Goal: Information Seeking & Learning: Learn about a topic

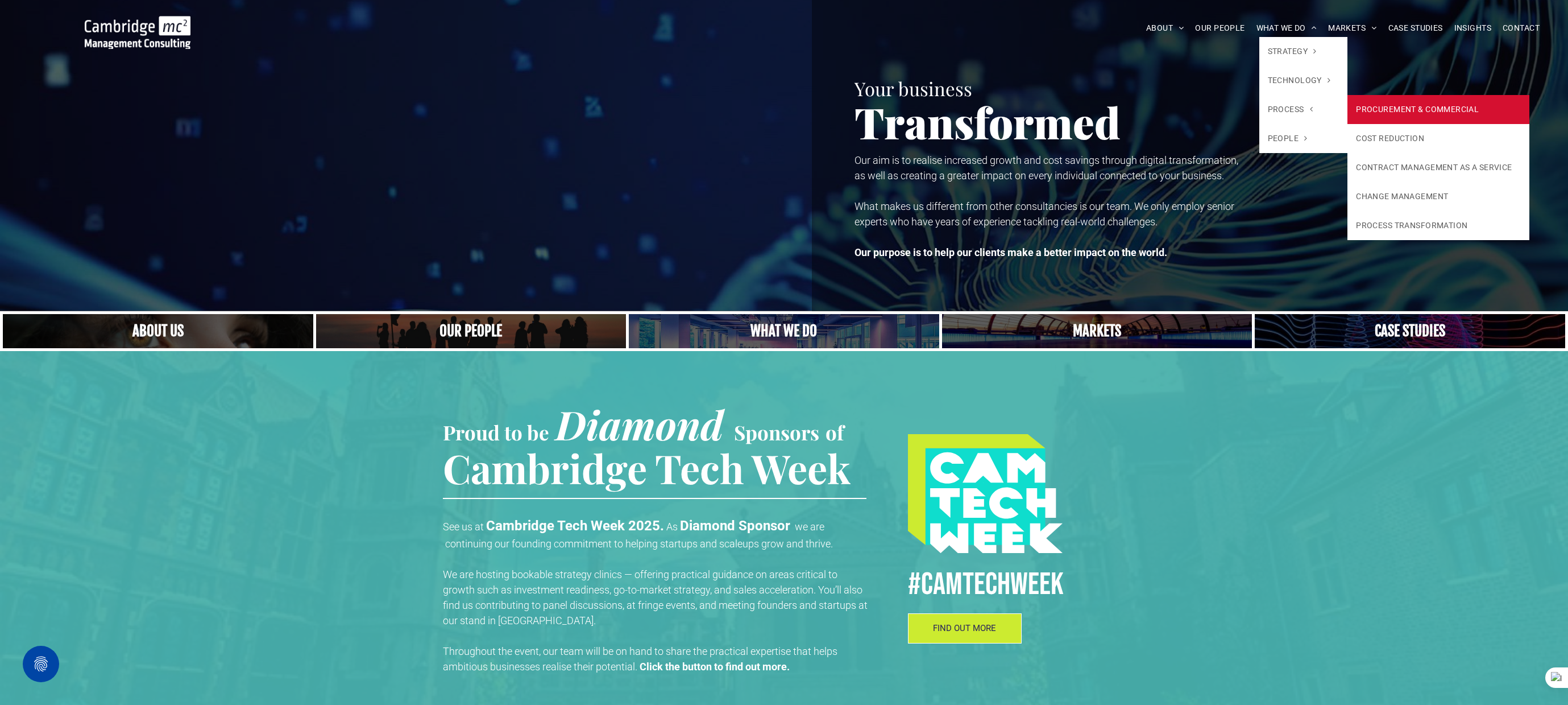
click at [1377, 102] on link "PROCUREMENT & COMMERCIAL" at bounding box center [1438, 109] width 181 height 29
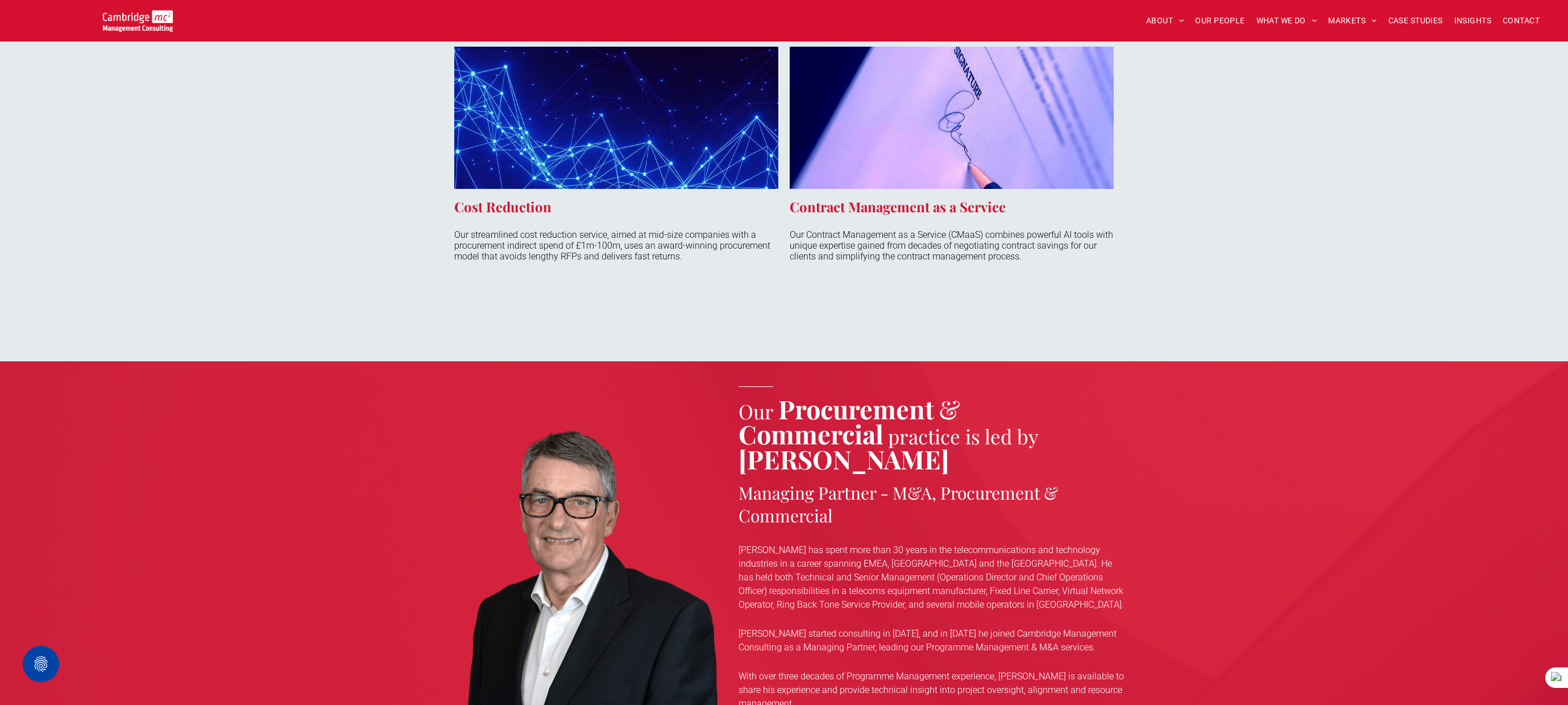
scroll to position [1669, 0]
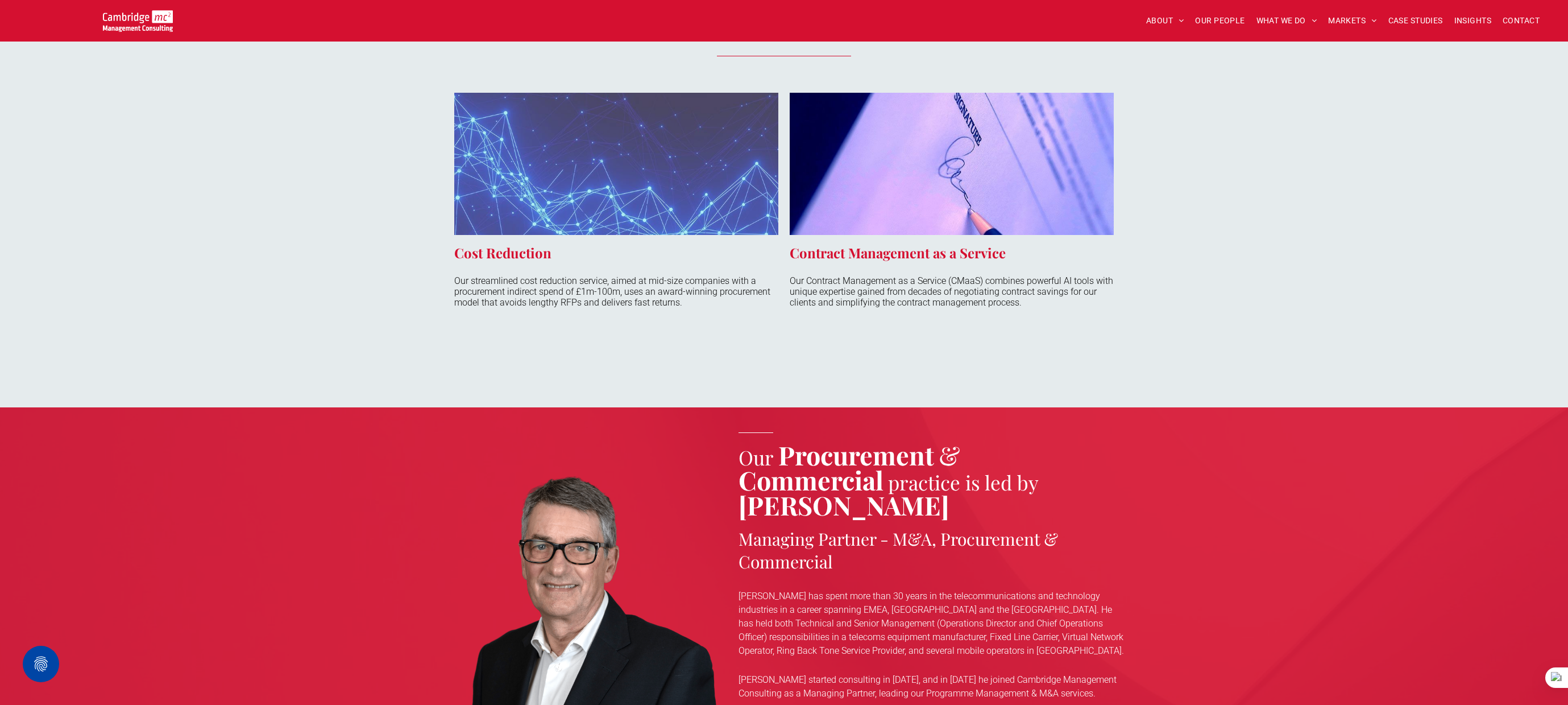
click at [504, 227] on link at bounding box center [616, 164] width 324 height 142
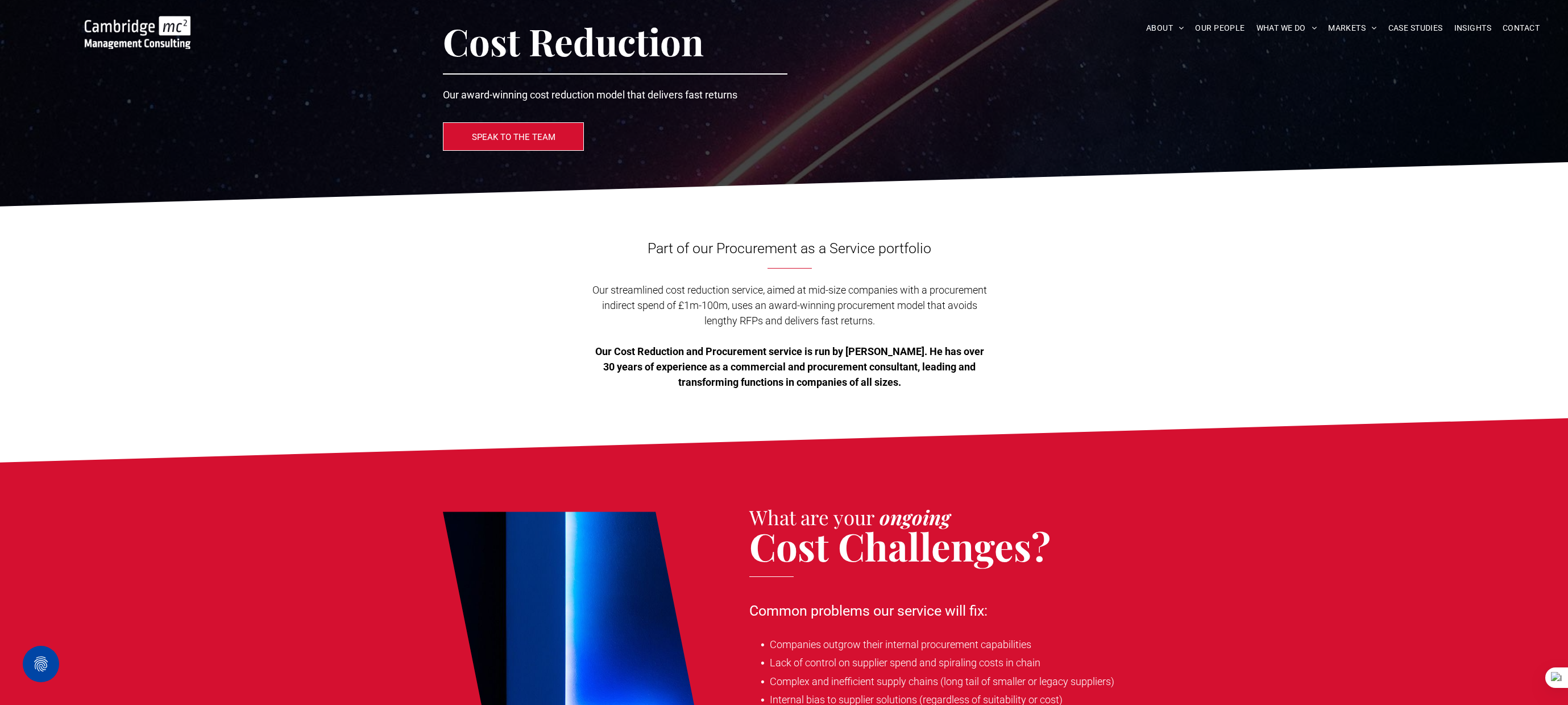
scroll to position [54, 0]
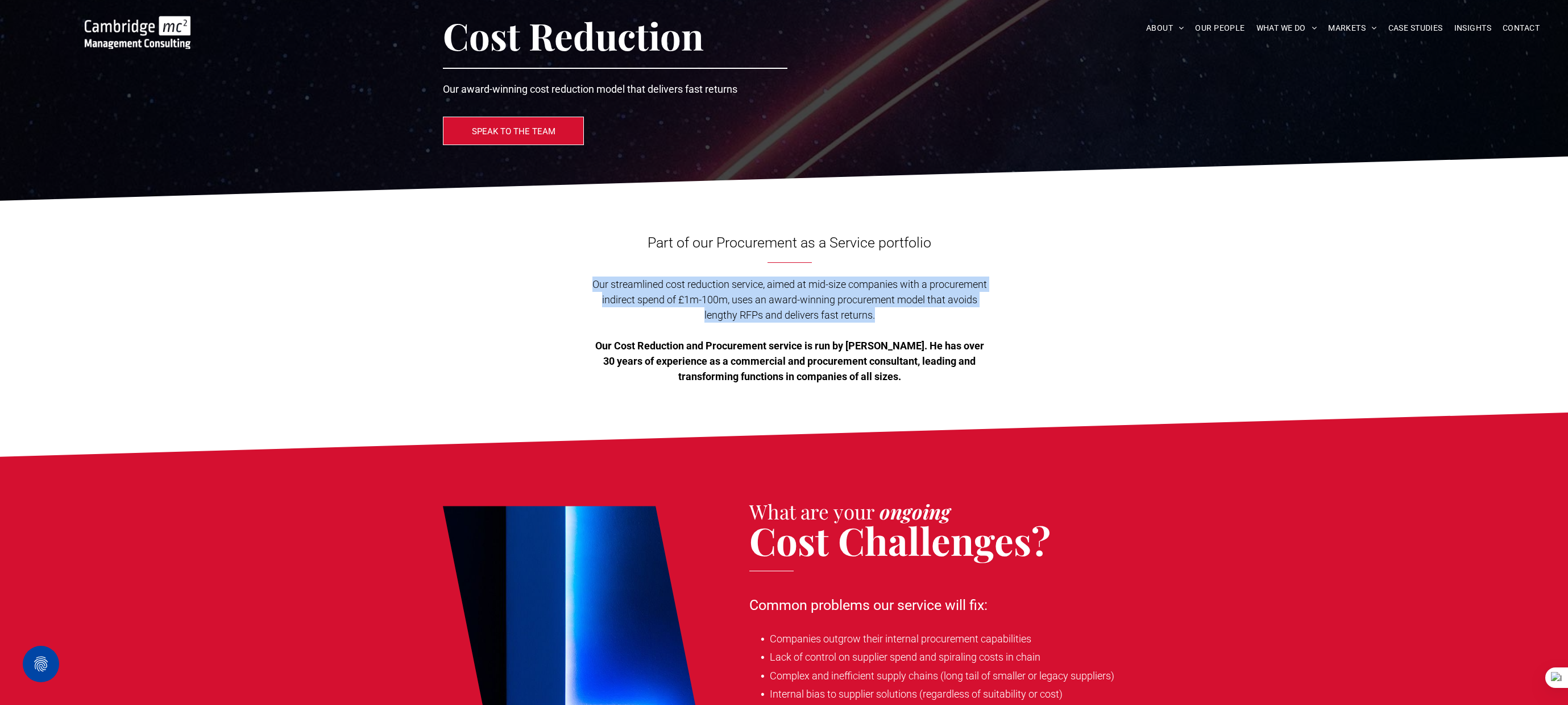
drag, startPoint x: 638, startPoint y: 287, endPoint x: 874, endPoint y: 311, distance: 237.2
click at [874, 311] on span "Our streamlined cost reduction service, aimed at mid-size companies with a proc…" at bounding box center [790, 299] width 395 height 43
copy span "Our streamlined cost reduction service, aimed at mid-size companies with a proc…"
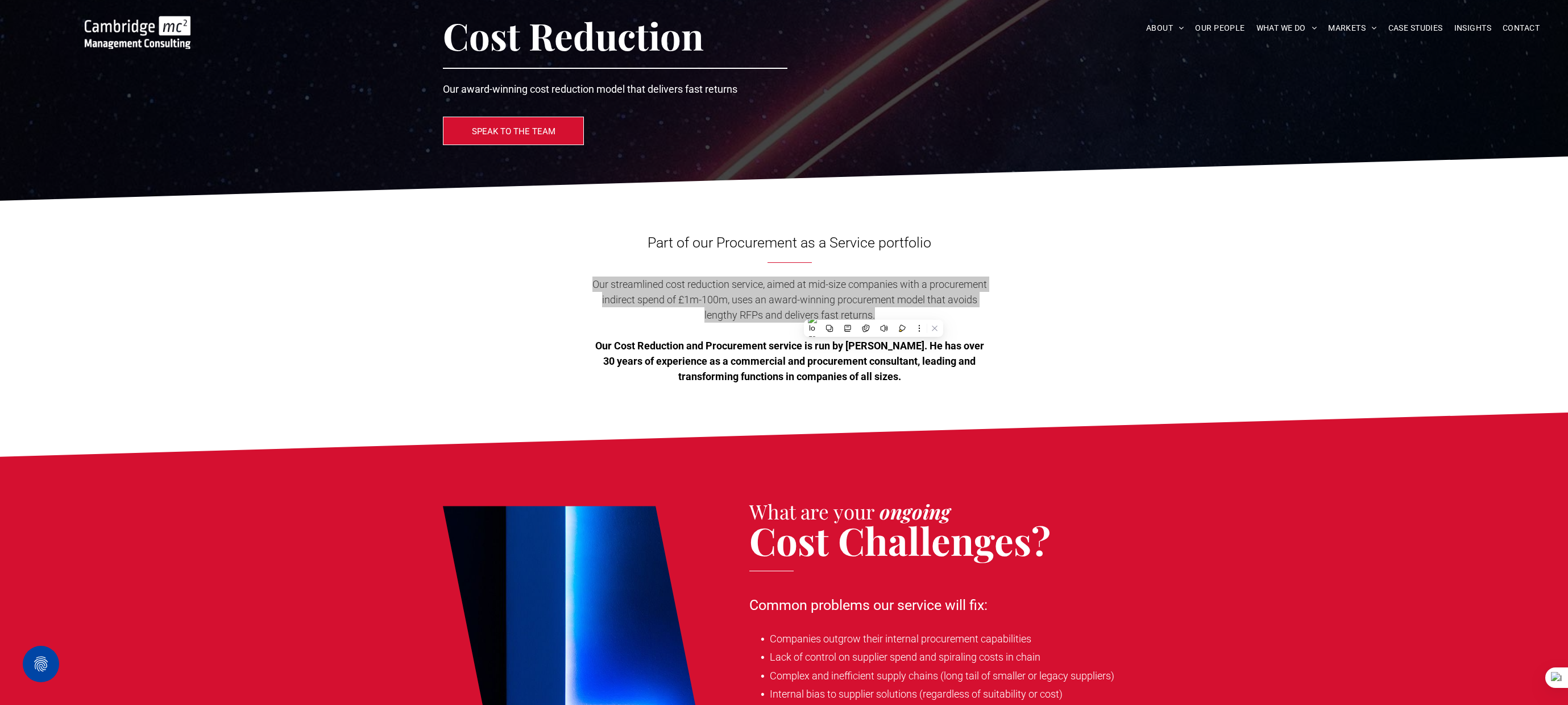
scroll to position [0, 0]
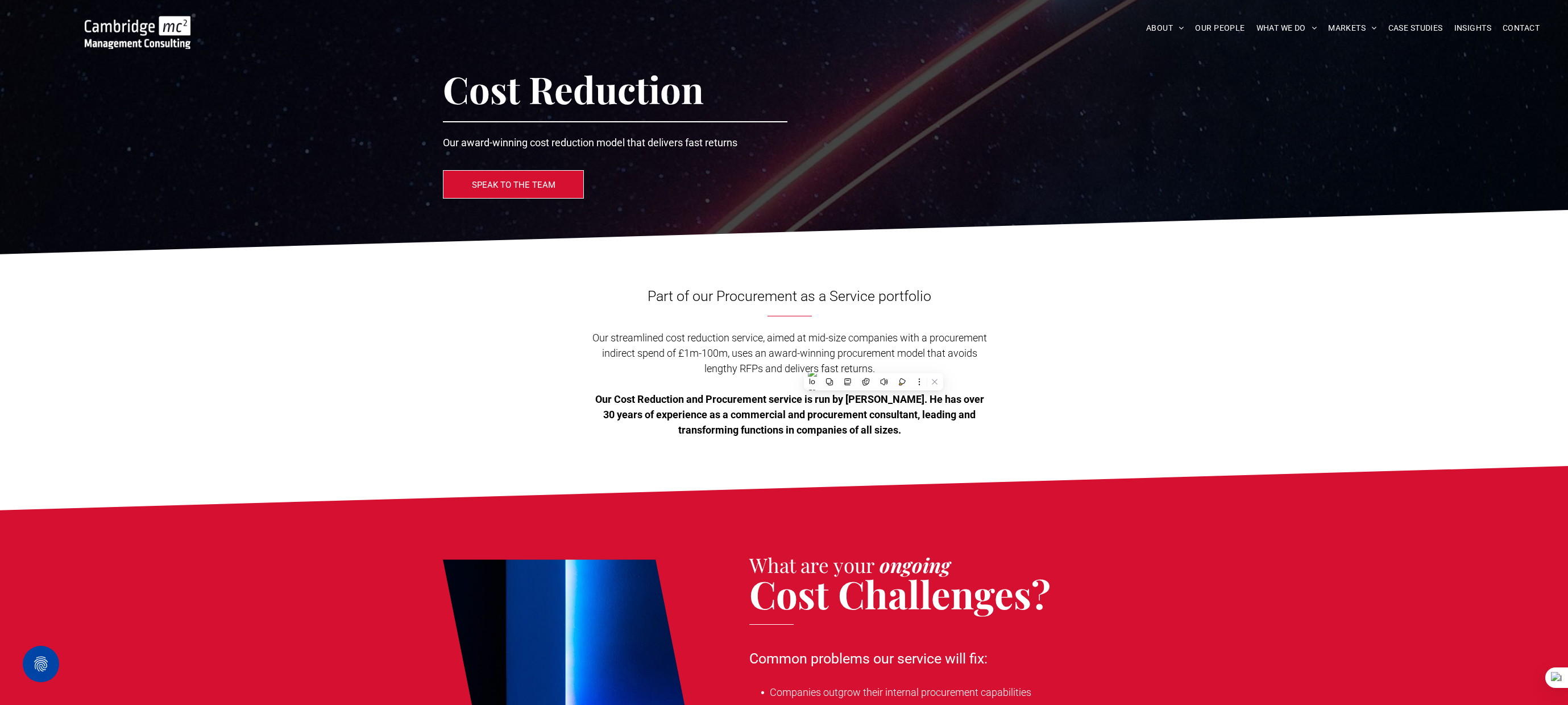
click at [564, 154] on div "Cost Reduction Our award-winning cost reduction model that delivers fast return…" at bounding box center [784, 130] width 682 height 147
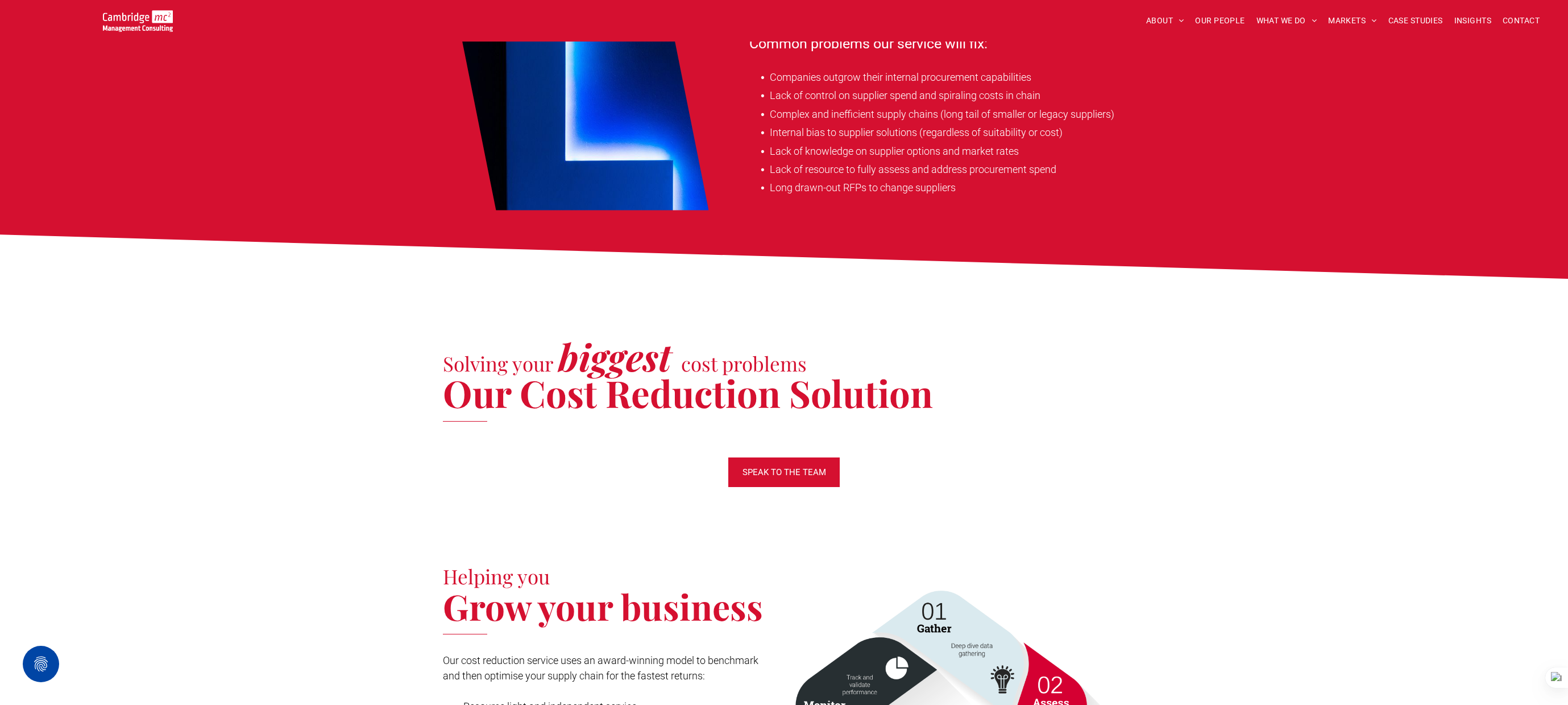
scroll to position [369, 0]
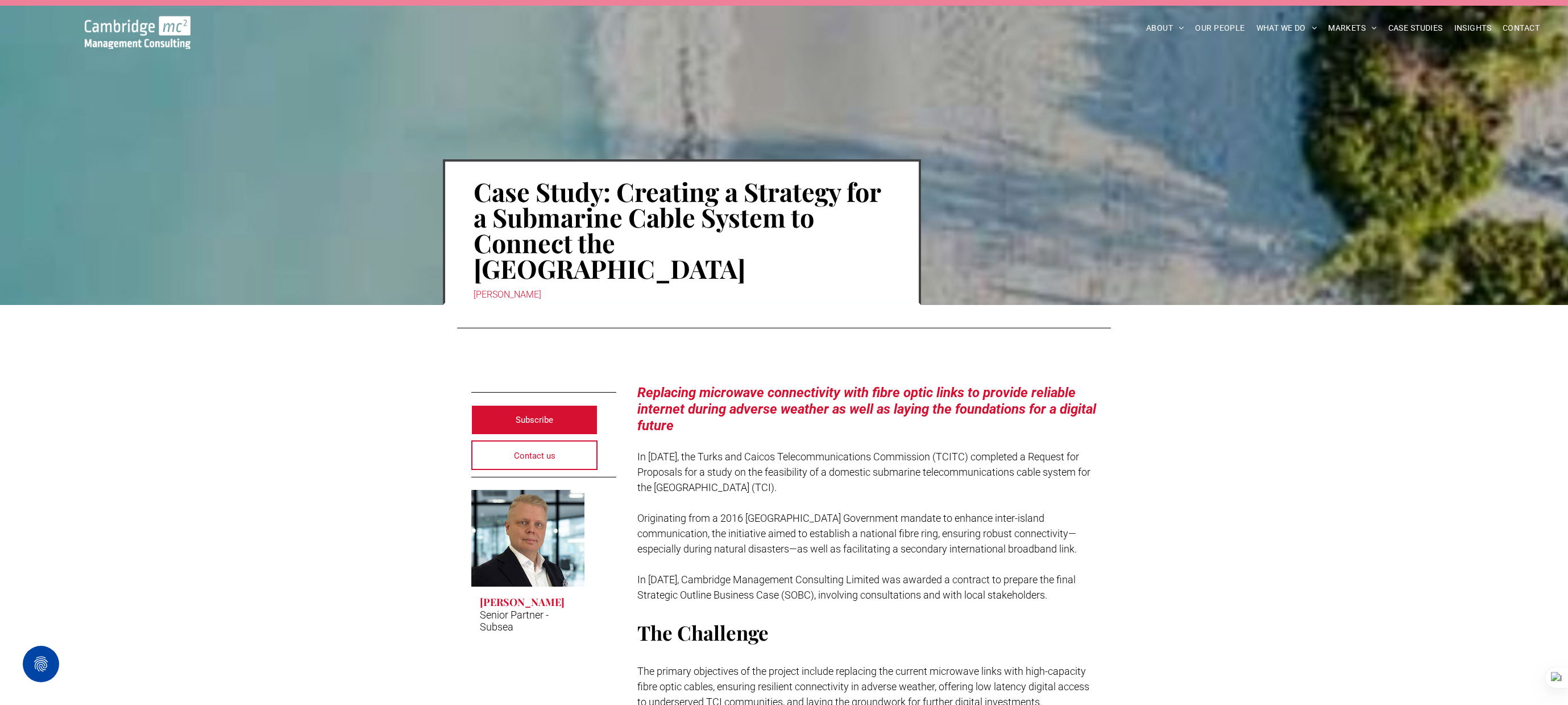
drag, startPoint x: 623, startPoint y: 194, endPoint x: 661, endPoint y: 267, distance: 82.3
click at [661, 267] on h1 "Case Study: Creating a Strategy for a Submarine Cable System to Connect the Tur…" at bounding box center [682, 230] width 417 height 104
copy h1 "Creating a Strategy for a Submarine Cable System to Connect the Turks & Caicos …"
click at [667, 246] on h1 "Case Study: Creating a Strategy for a Submarine Cable System to Connect the Tur…" at bounding box center [682, 230] width 417 height 104
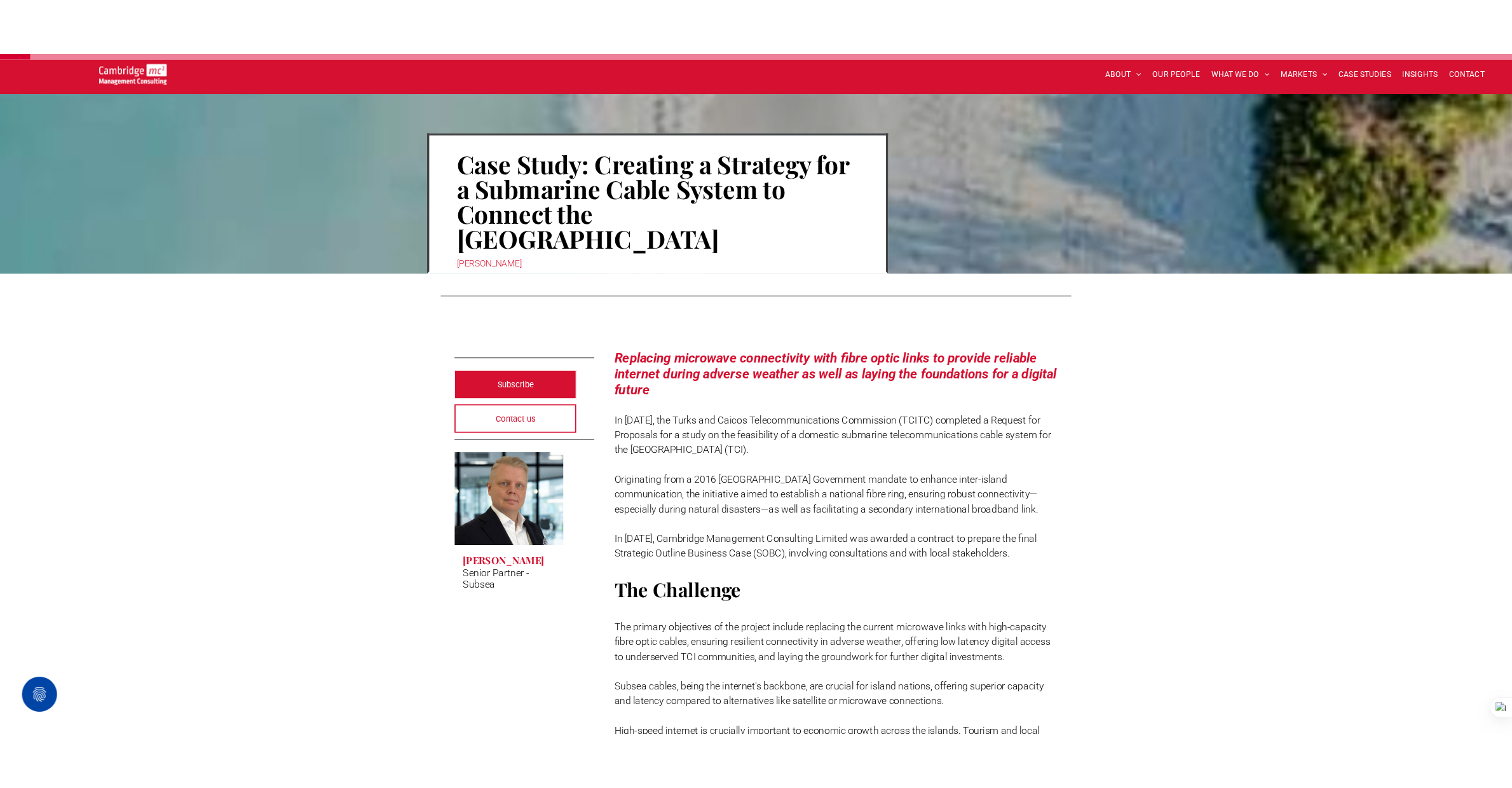
scroll to position [87, 0]
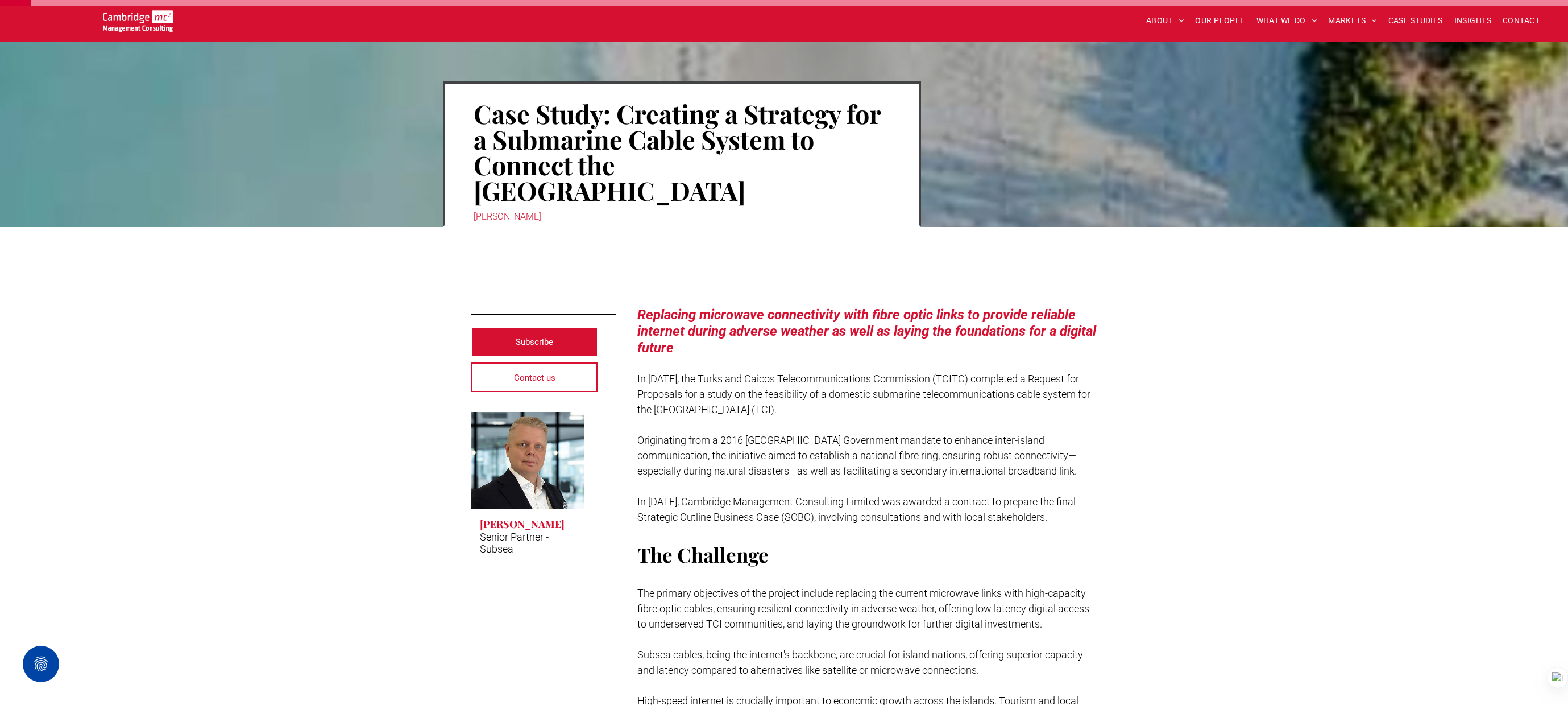
click at [1555, 676] on div at bounding box center [1558, 677] width 20 height 20
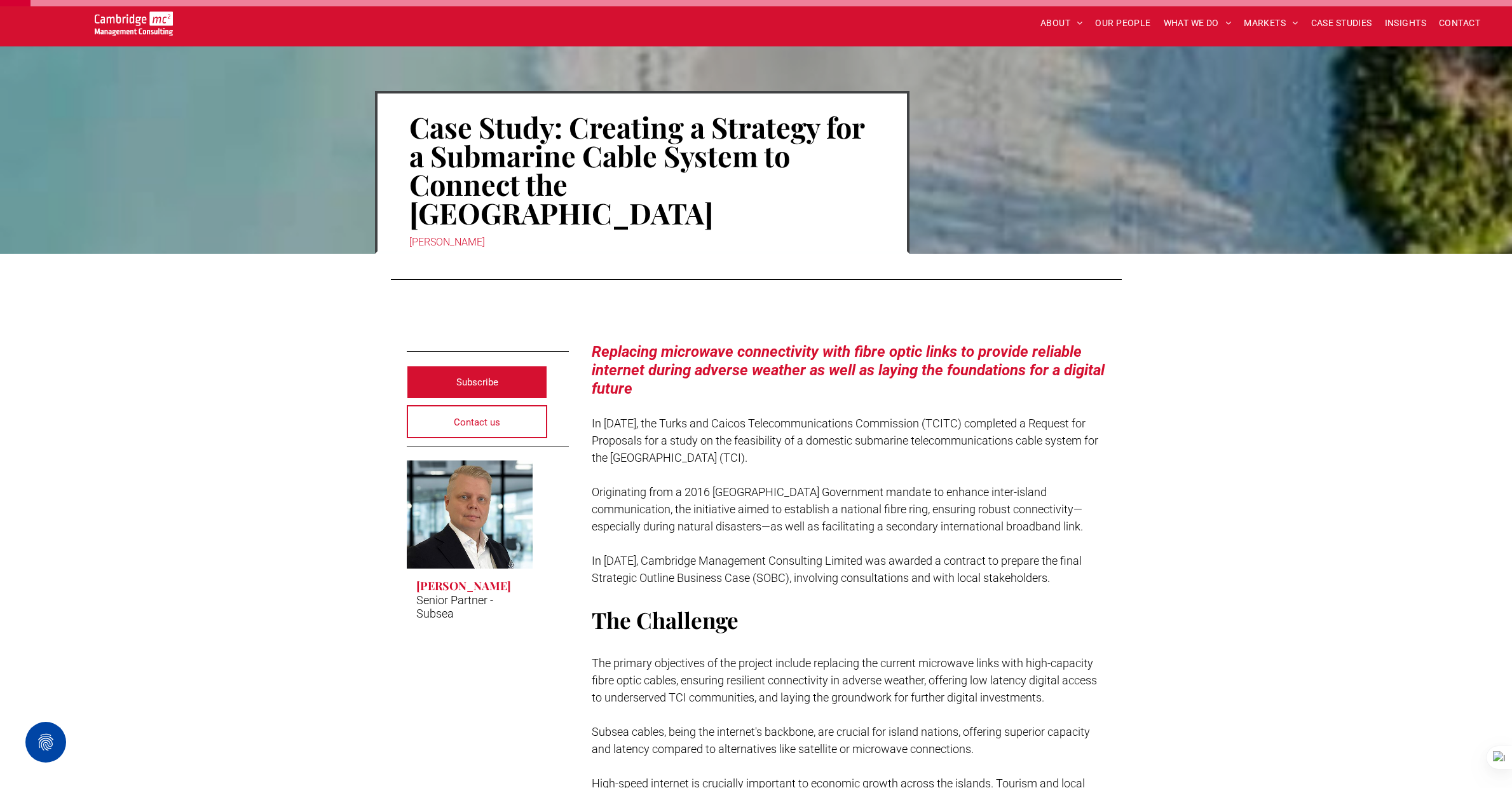
drag, startPoint x: 571, startPoint y: 127, endPoint x: 663, endPoint y: 221, distance: 131.5
click at [663, 221] on h1 "Case Study: Creating a Strategy for a Submarine Cable System to Connect the Tur…" at bounding box center [642, 170] width 466 height 117
copy h1 "Creating a Strategy for a Submarine Cable System to Connect the Turks & Caicos …"
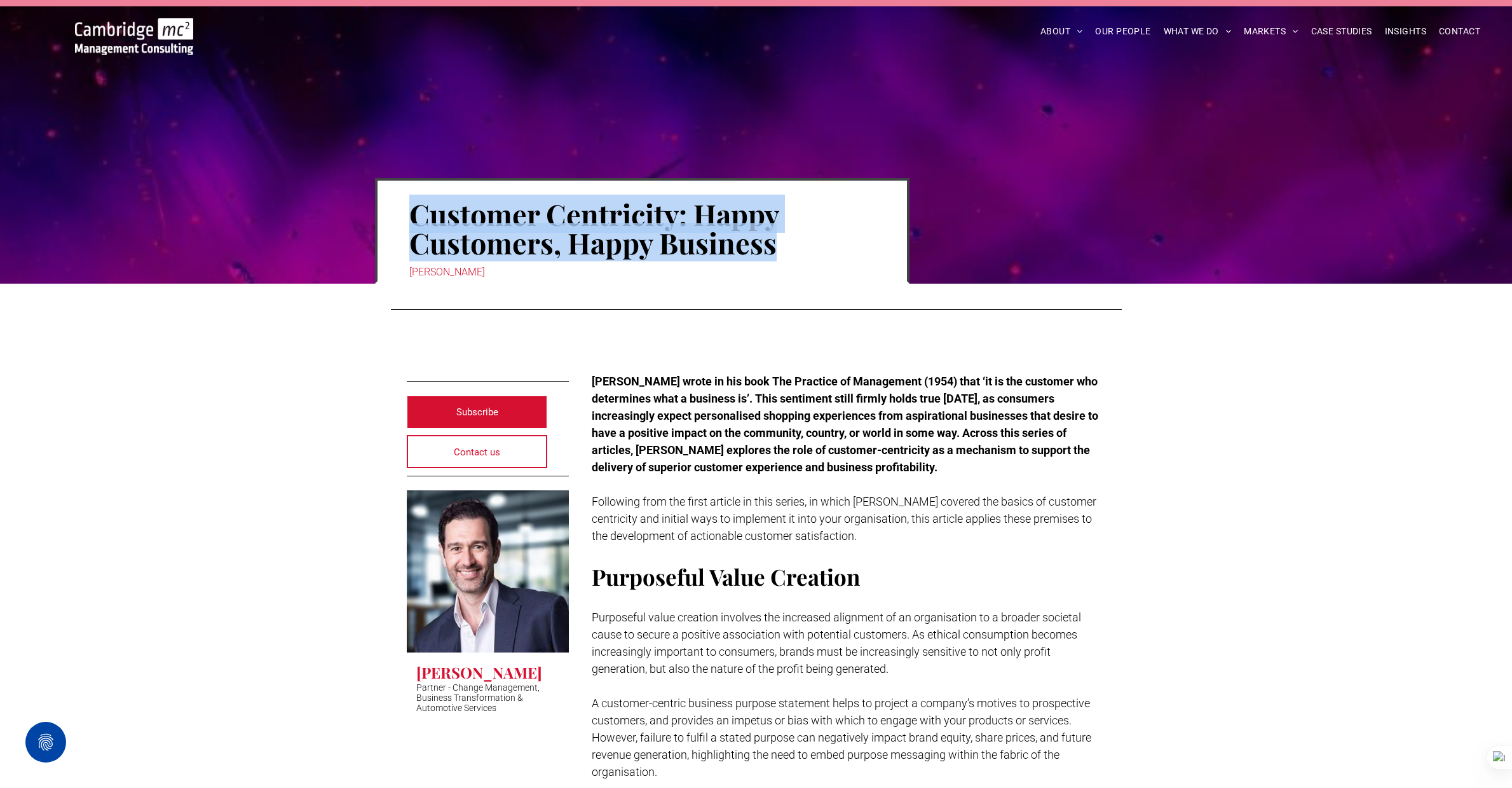
drag, startPoint x: 412, startPoint y: 209, endPoint x: 780, endPoint y: 243, distance: 369.6
click at [780, 243] on h1 "Customer Centricity: Happy Customers, Happy Business" at bounding box center [642, 228] width 466 height 60
copy h1 "Customer Centricity: Happy Customers, Happy Business"
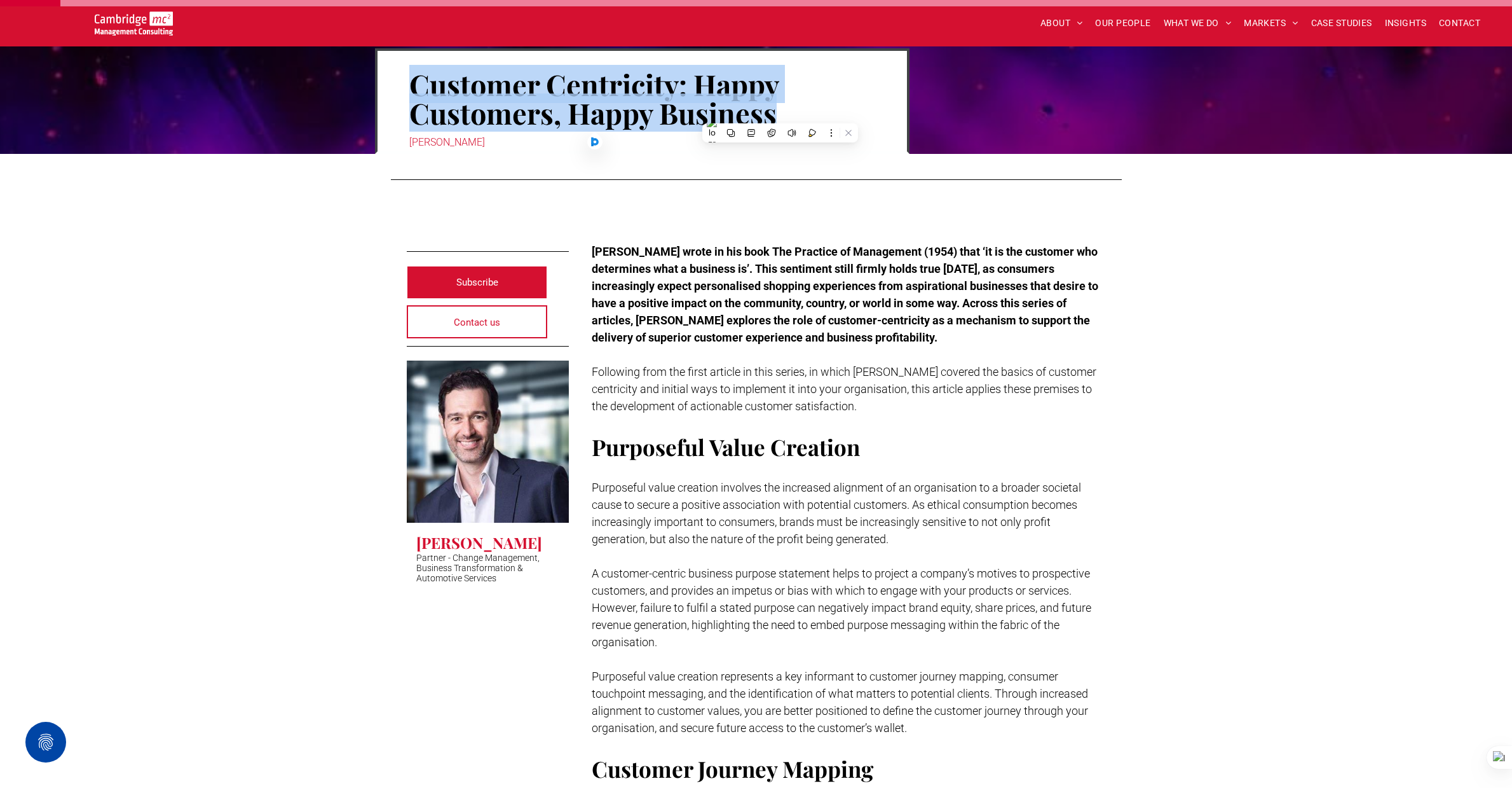
scroll to position [130, 0]
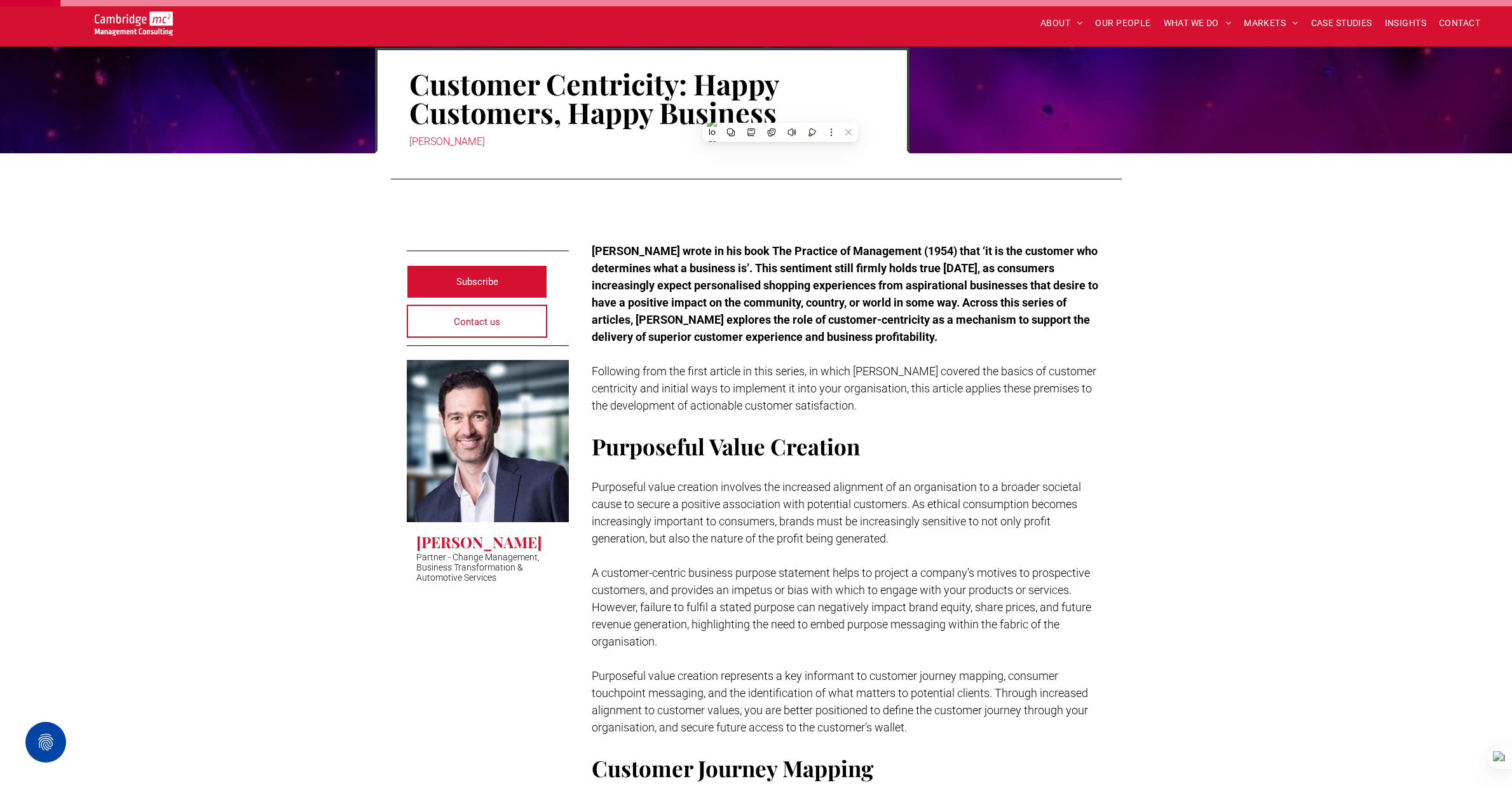
click at [844, 360] on p at bounding box center [849, 353] width 514 height 17
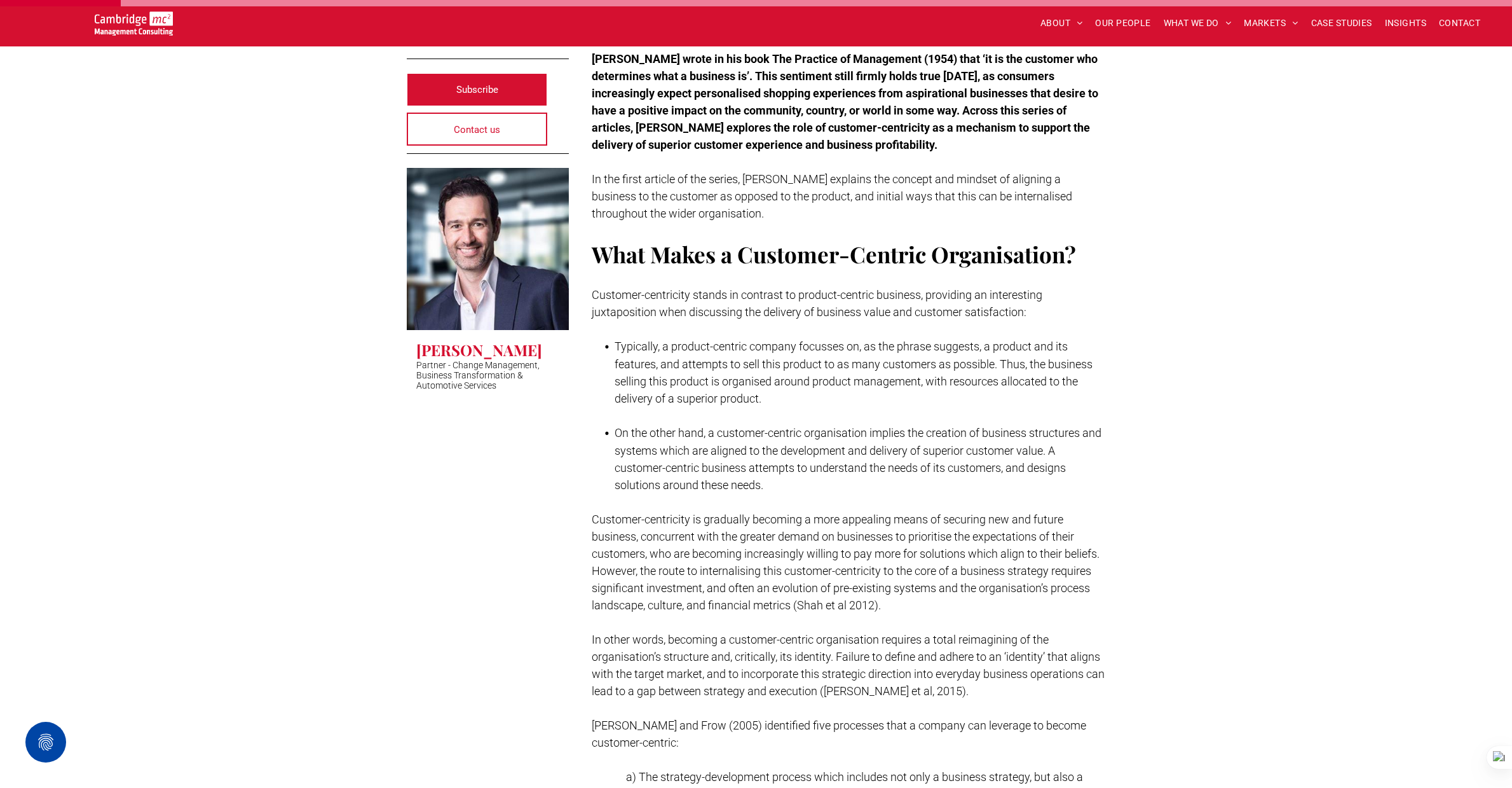
scroll to position [353, 0]
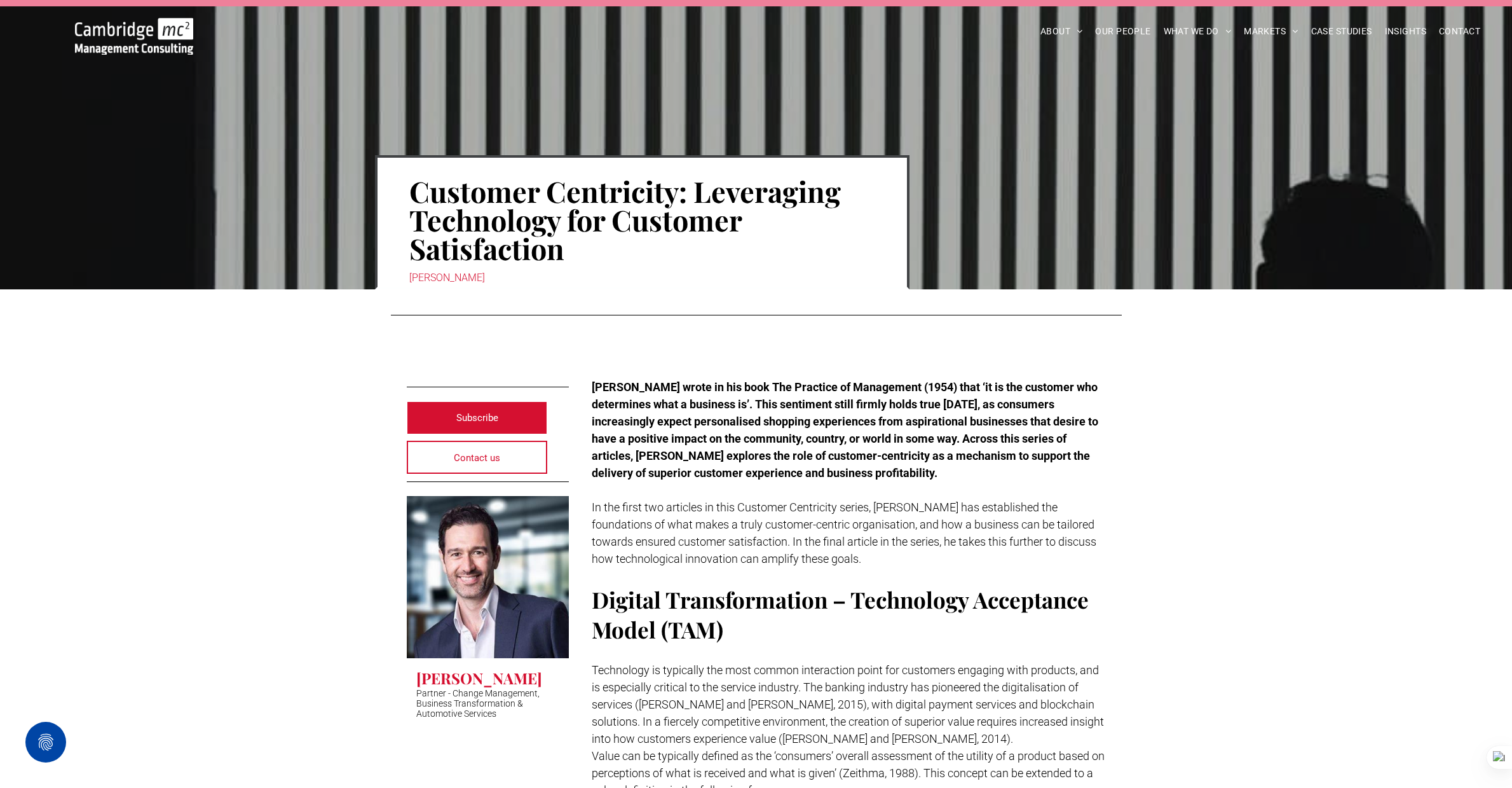
scroll to position [22, 0]
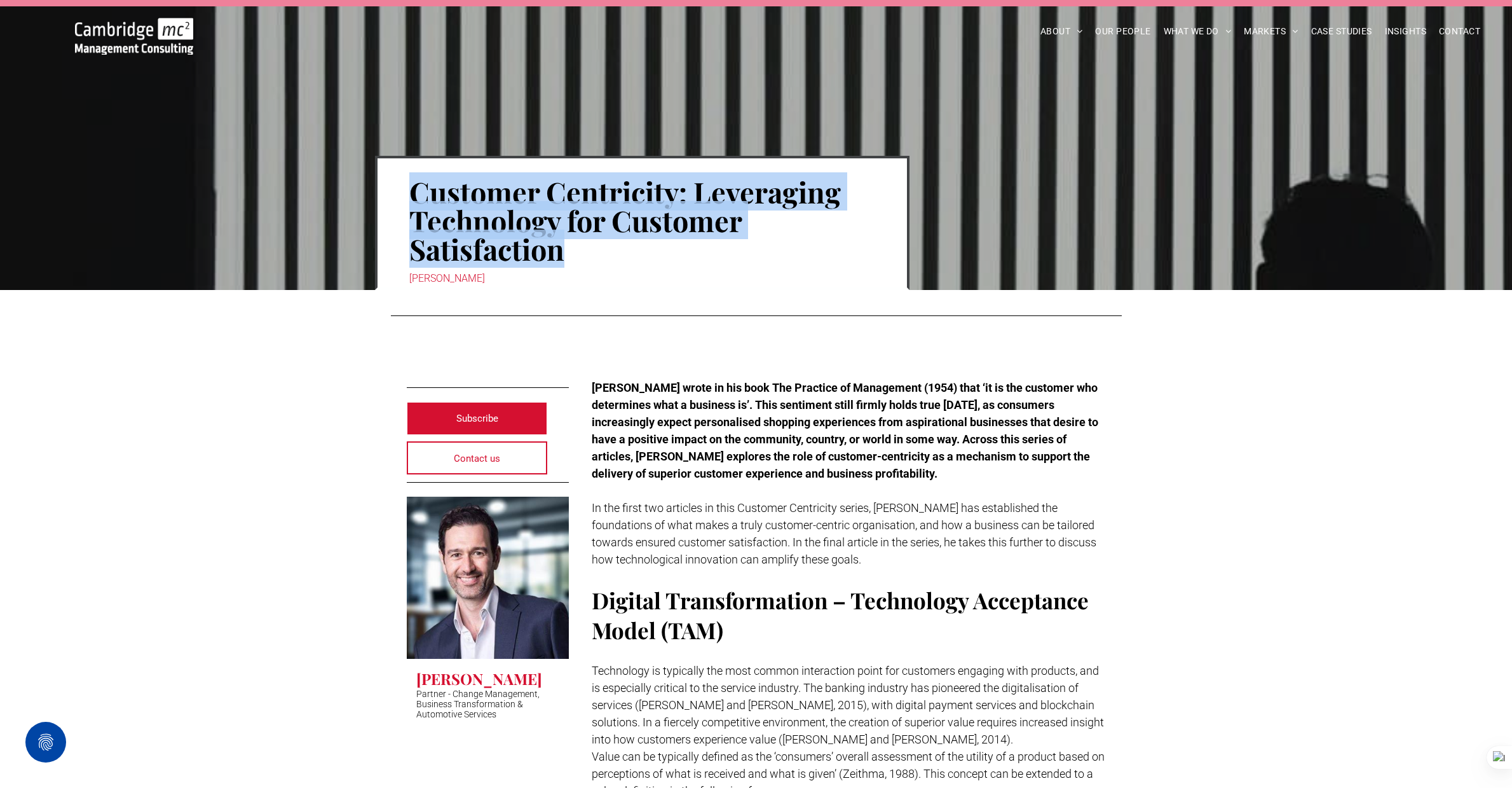
drag, startPoint x: 415, startPoint y: 188, endPoint x: 682, endPoint y: 252, distance: 274.6
click at [682, 252] on h1 "Customer Centricity: Leveraging Technology for Customer Satisfaction" at bounding box center [642, 220] width 466 height 89
copy h1 "Customer Centricity: Leveraging Technology for Customer Satisfaction"
drag, startPoint x: 785, startPoint y: 224, endPoint x: 771, endPoint y: 222, distance: 14.1
click at [785, 224] on h1 "Customer Centricity: Leveraging Technology for Customer Satisfaction" at bounding box center [642, 220] width 466 height 89
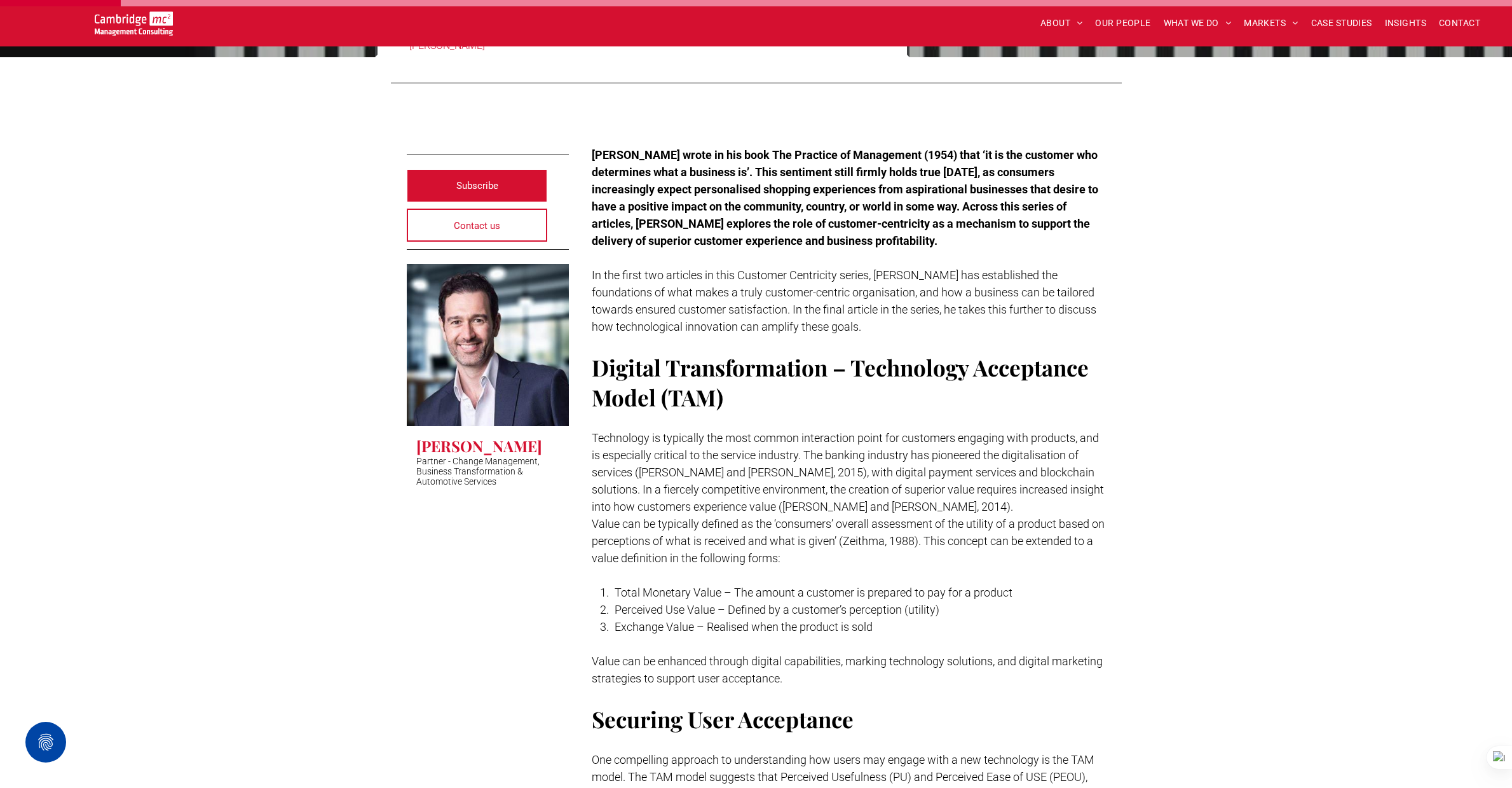
scroll to position [256, 0]
click at [1061, 185] on strong "Peter Drucker wrote in his book The Practice of Management (1954) that ‘it is t…" at bounding box center [845, 197] width 507 height 99
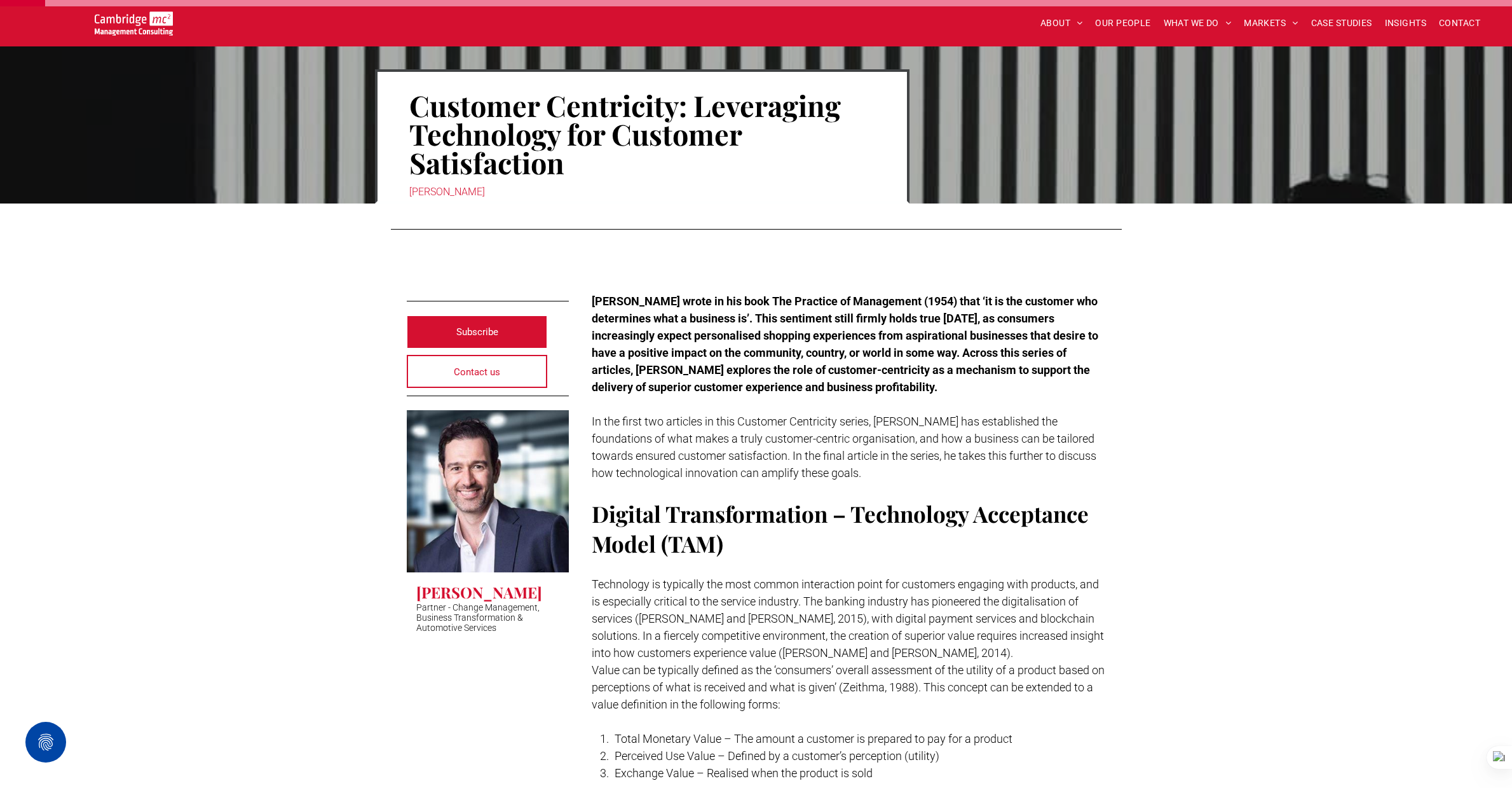
scroll to position [91, 0]
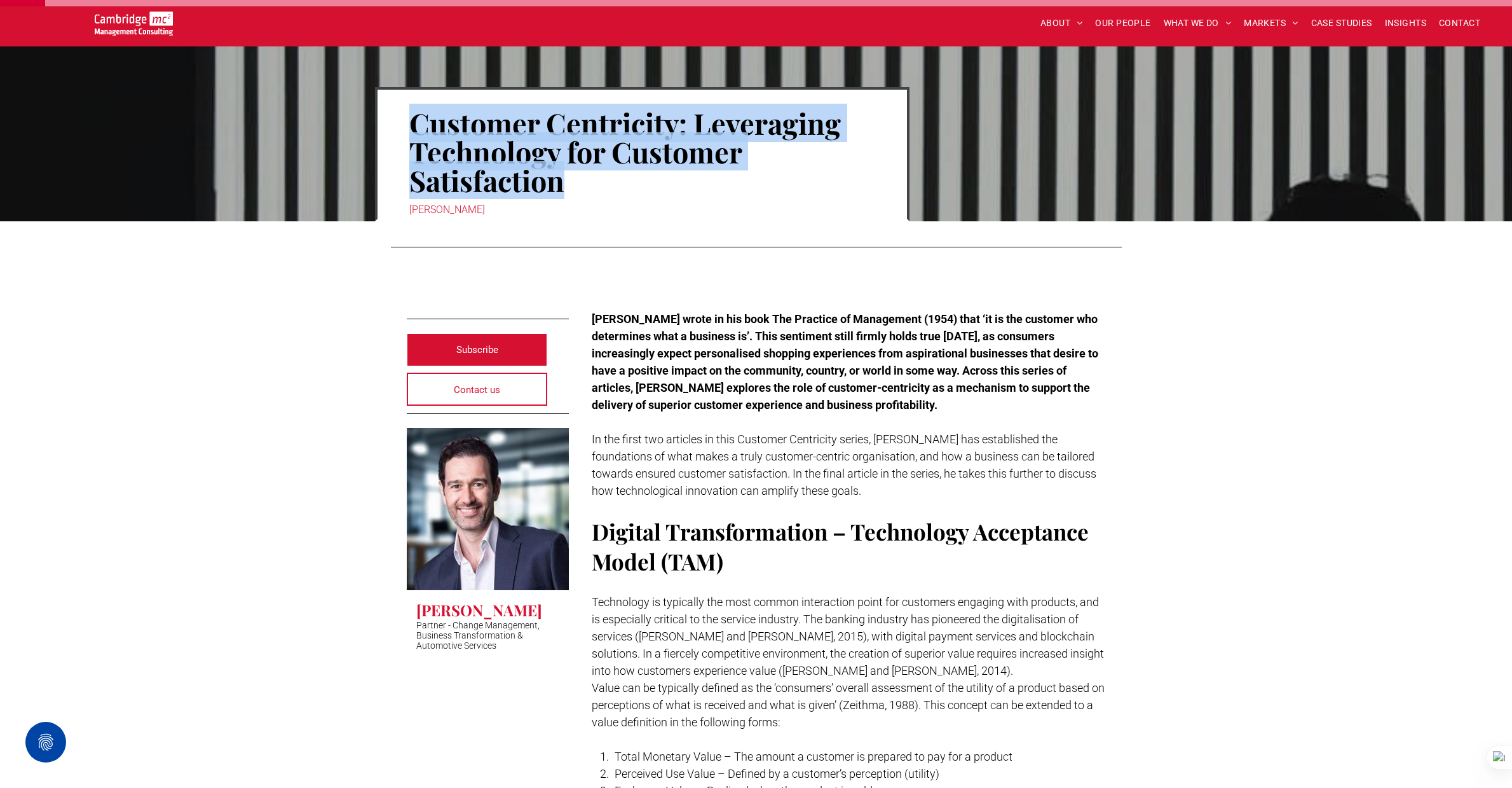
drag, startPoint x: 415, startPoint y: 122, endPoint x: 569, endPoint y: 183, distance: 165.6
click at [569, 183] on h1 "Customer Centricity: Leveraging Technology for Customer Satisfaction" at bounding box center [642, 152] width 466 height 89
copy h1 "Customer Centricity: Leveraging Technology for Customer Satisfaction"
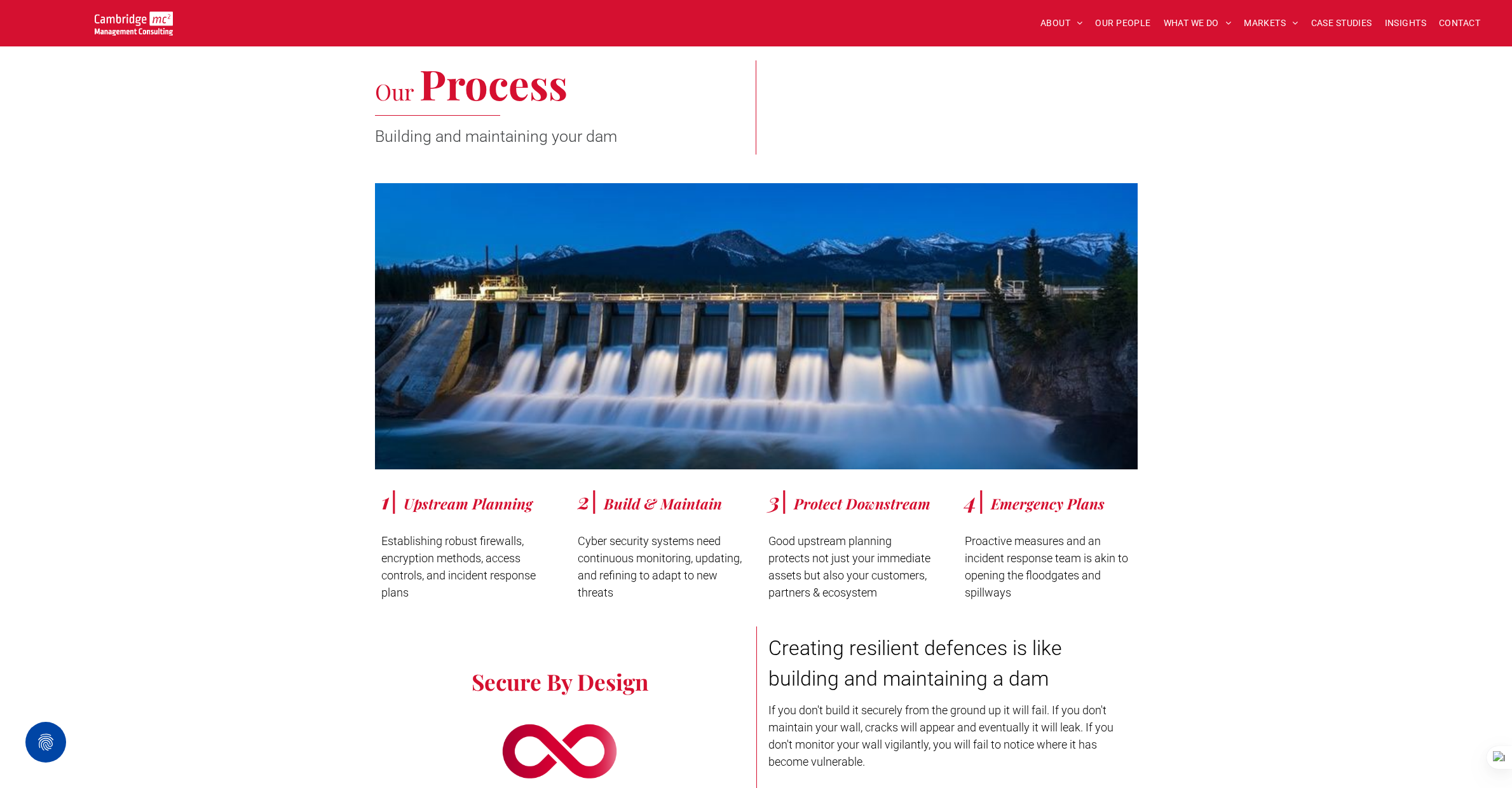
scroll to position [3187, 0]
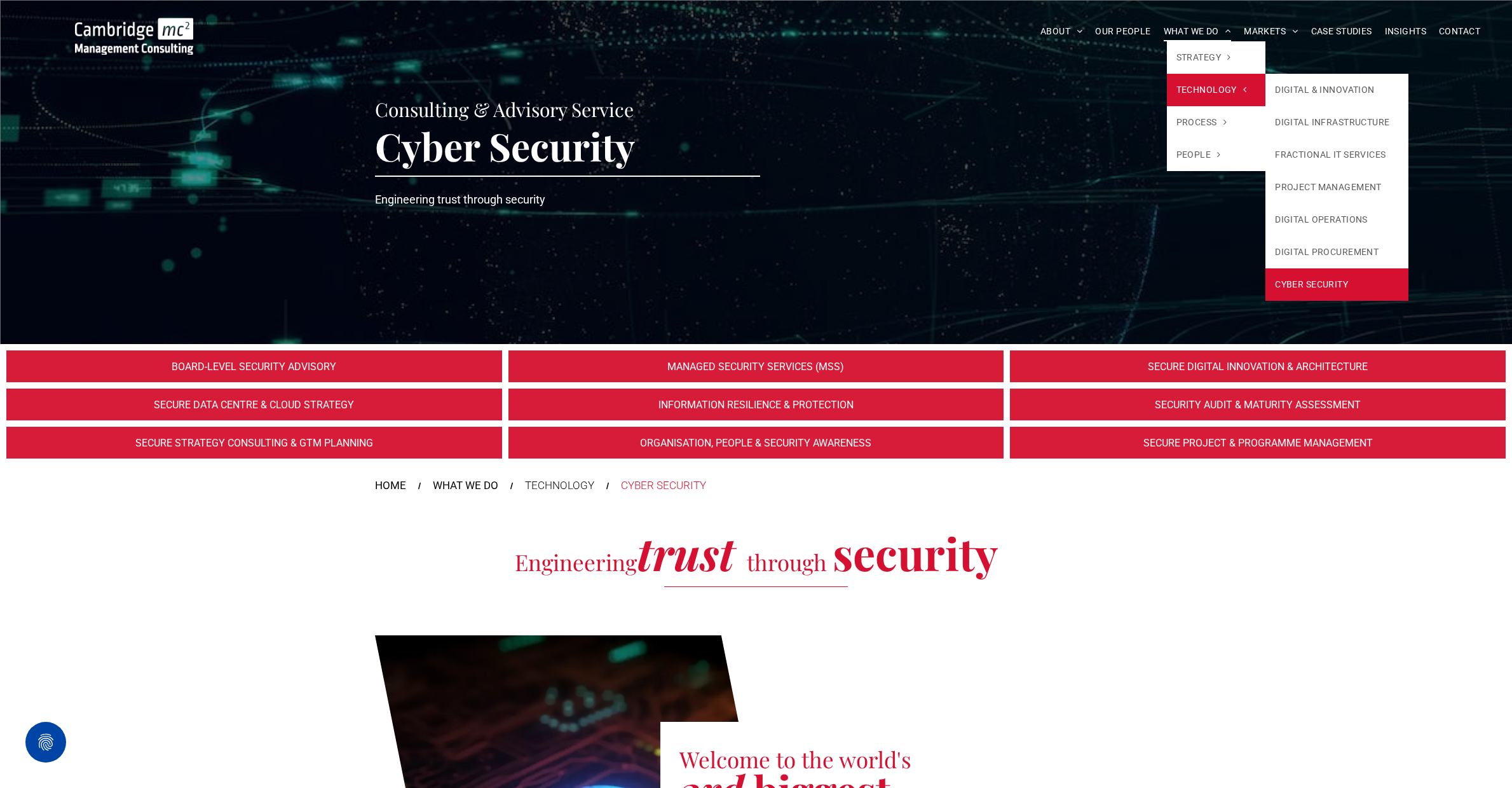
click at [1319, 279] on link "CYBER SECURITY" at bounding box center [1337, 284] width 143 height 33
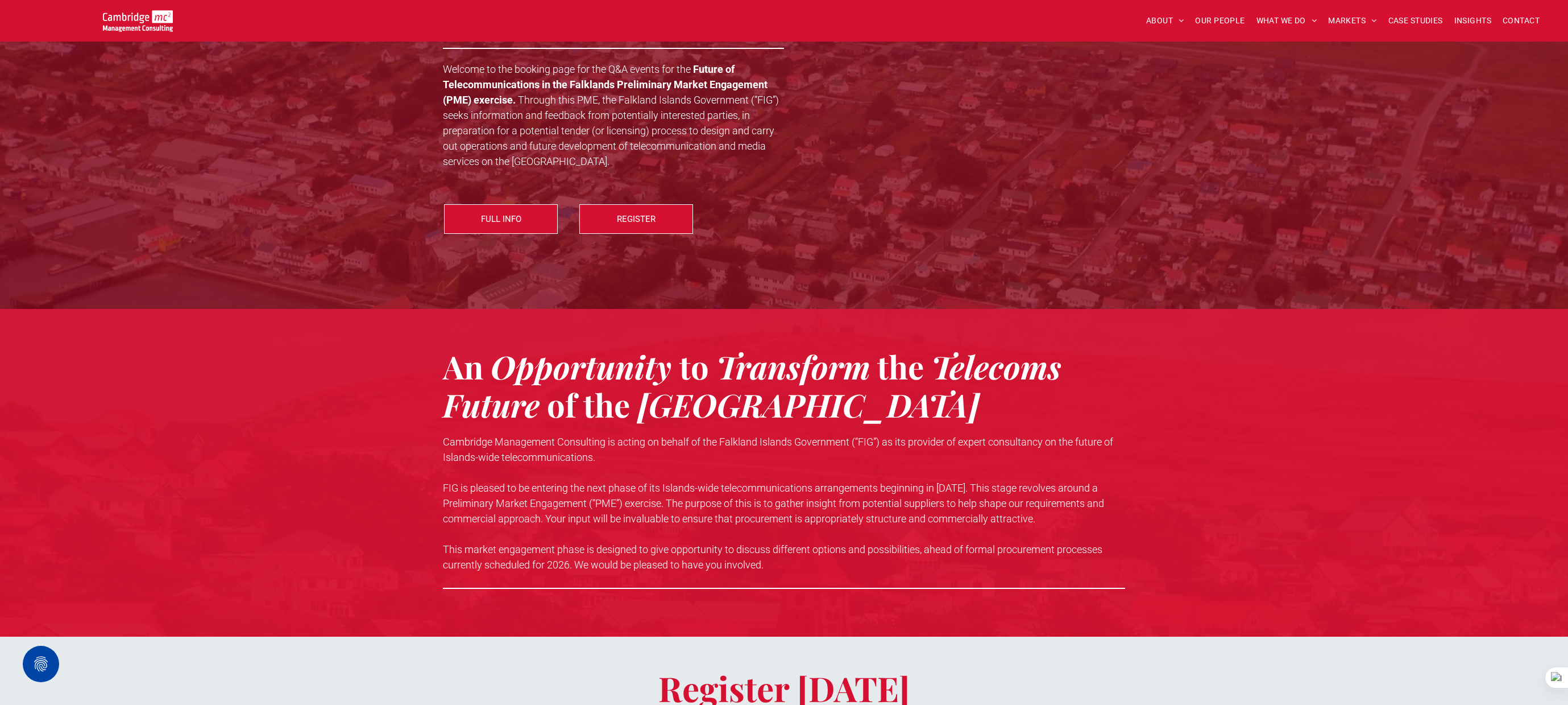
scroll to position [234, 0]
